Goal: Find specific page/section: Find specific page/section

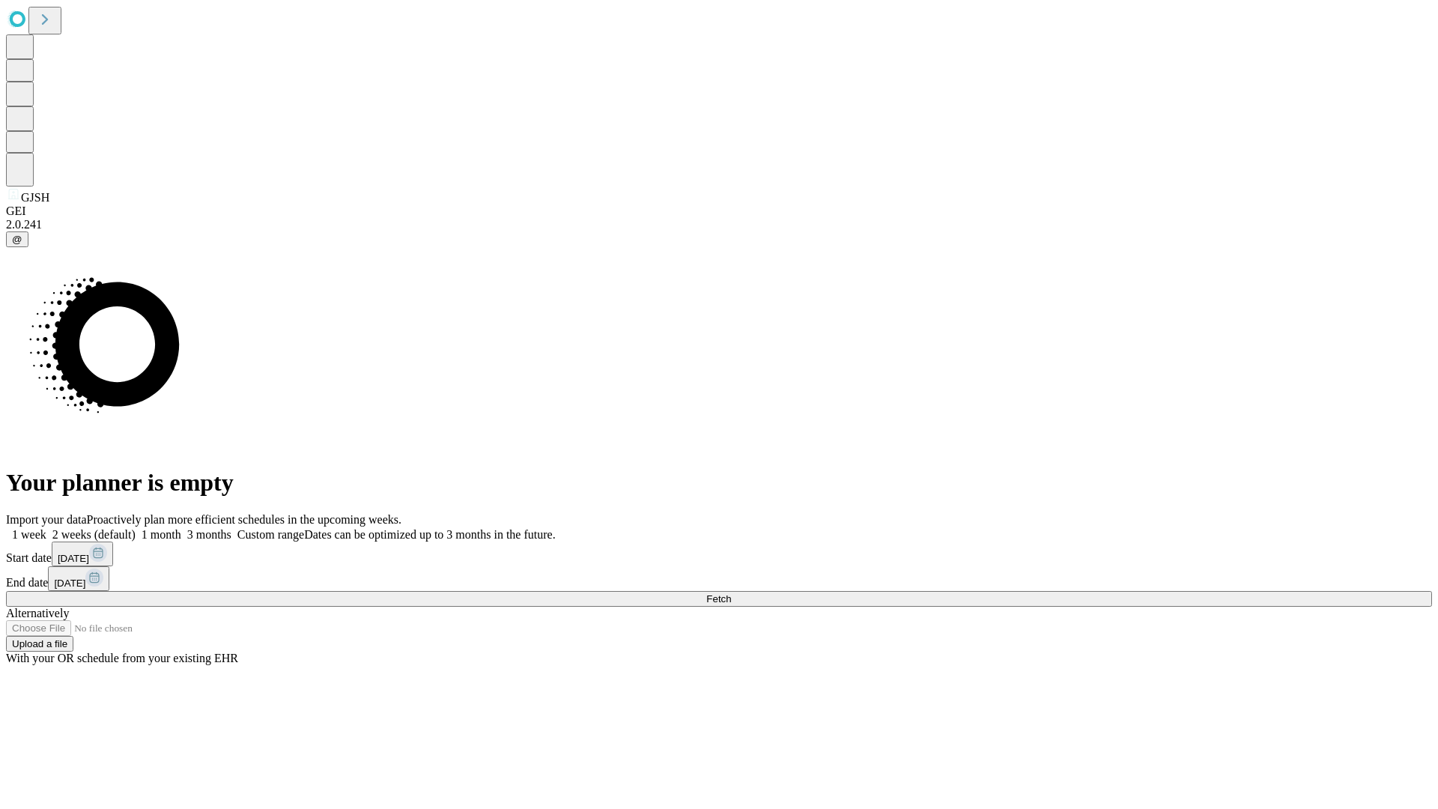
click at [731, 593] on span "Fetch" at bounding box center [718, 598] width 25 height 11
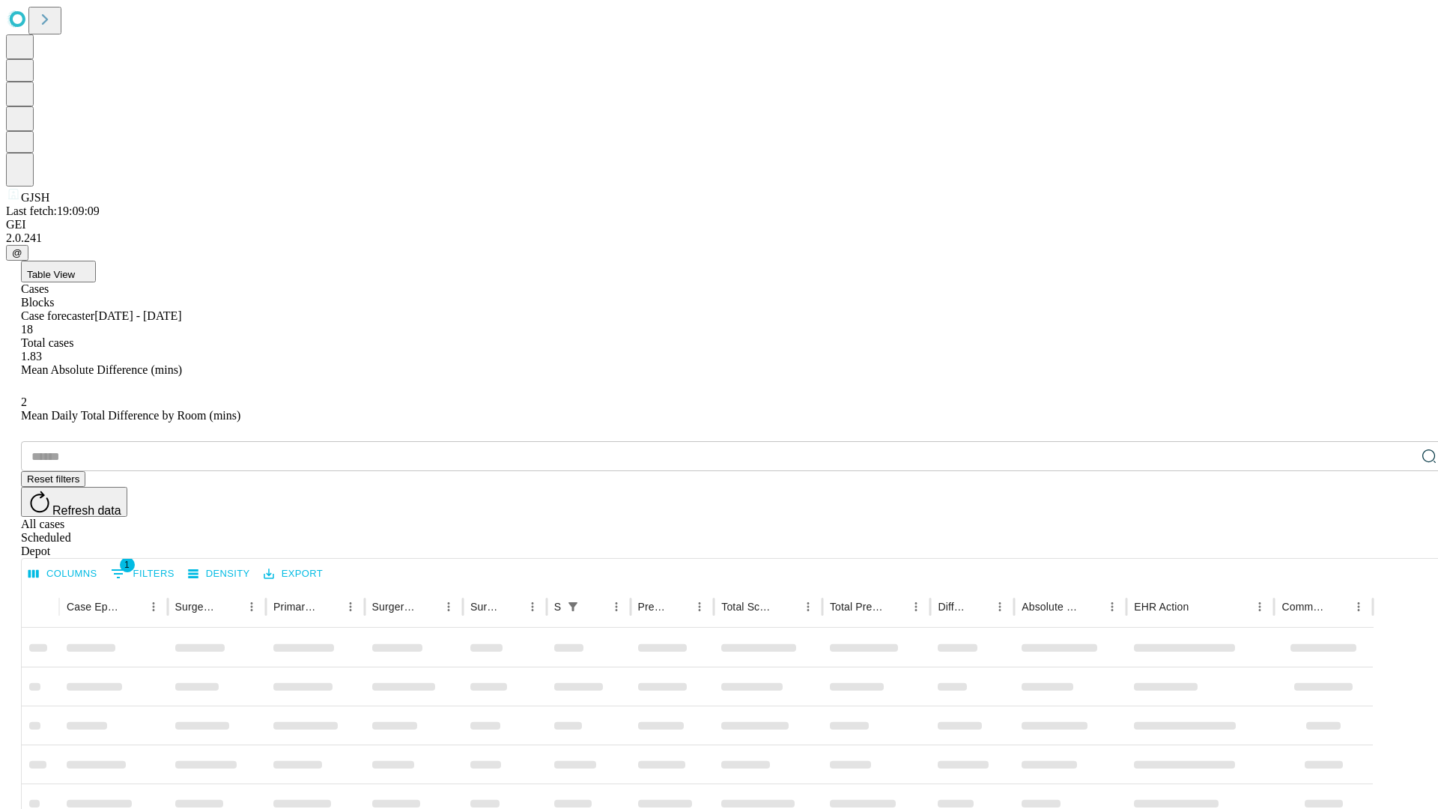
click at [75, 269] on span "Table View" at bounding box center [51, 274] width 48 height 11
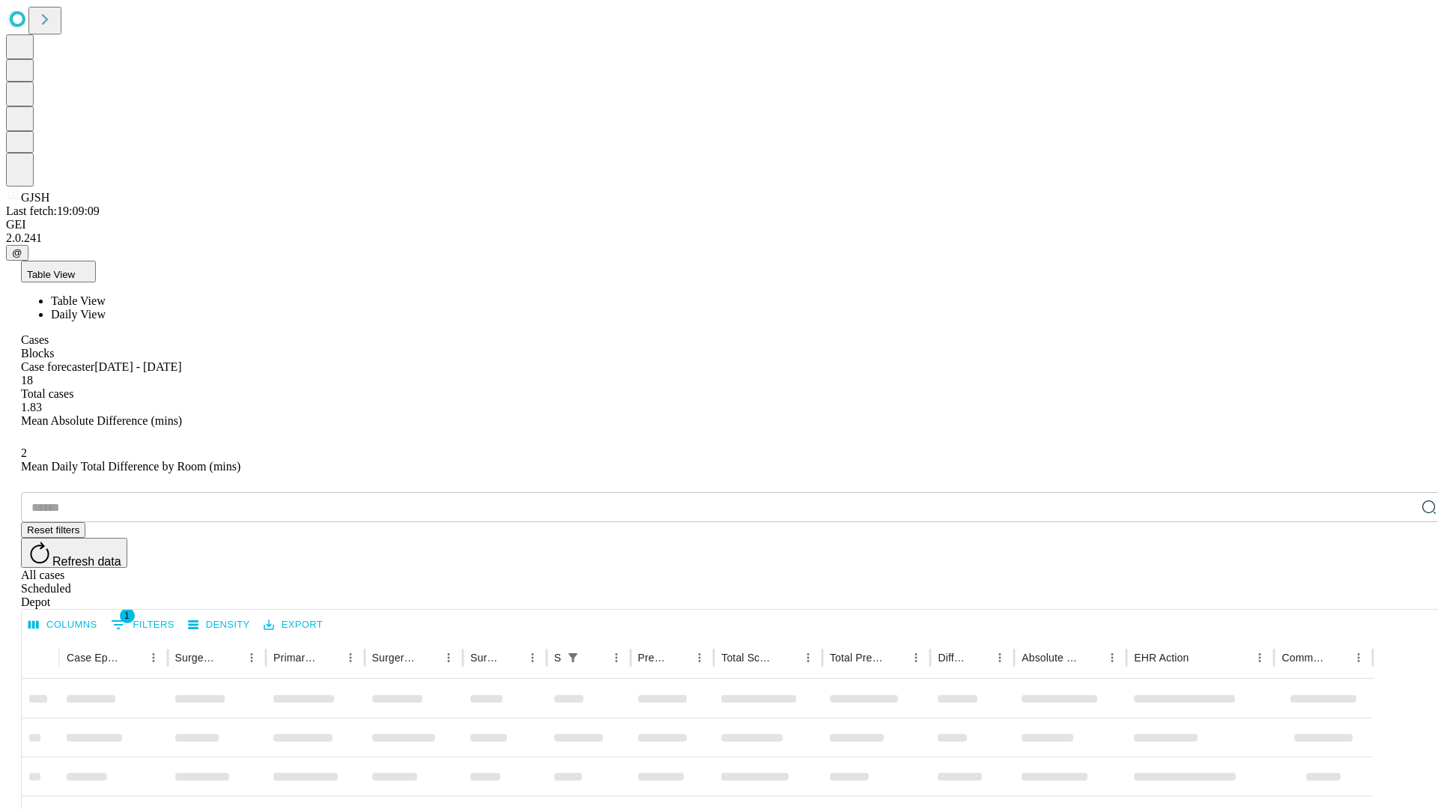
click at [106, 308] on span "Daily View" at bounding box center [78, 314] width 55 height 13
